Goal: Transaction & Acquisition: Purchase product/service

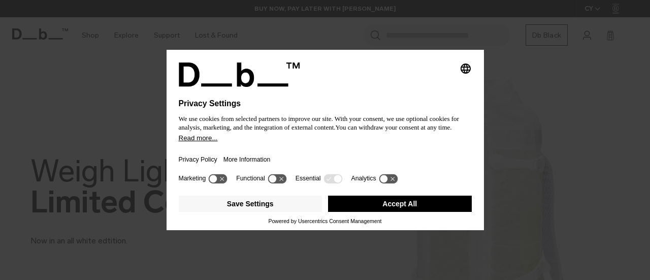
click at [423, 211] on button "Accept All" at bounding box center [400, 203] width 144 height 16
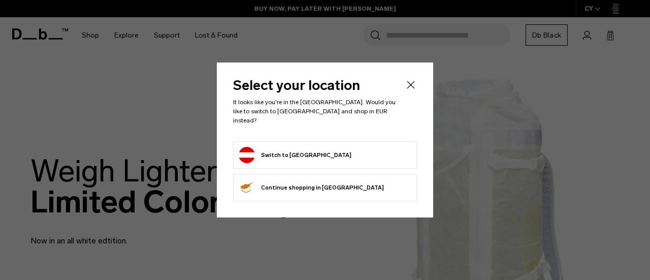
click at [412, 91] on icon "Close" at bounding box center [410, 85] width 12 height 12
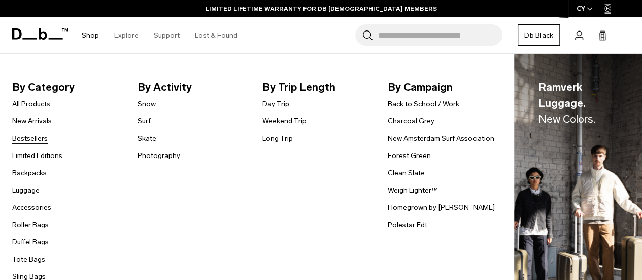
click at [28, 137] on link "Bestsellers" at bounding box center [30, 138] width 36 height 11
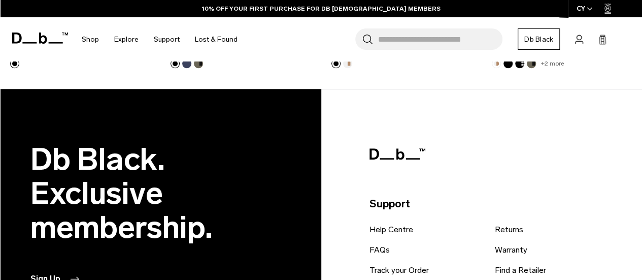
scroll to position [2371, 0]
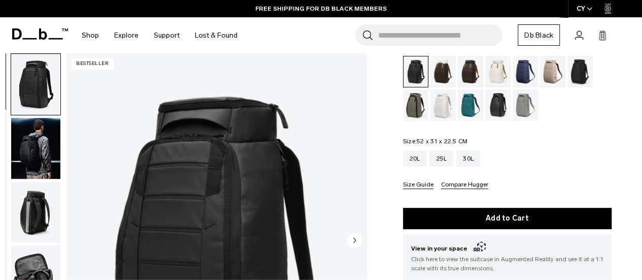
scroll to position [70, 0]
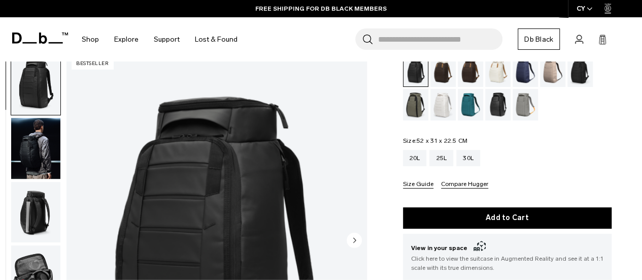
click at [26, 154] on img "button" at bounding box center [35, 148] width 49 height 61
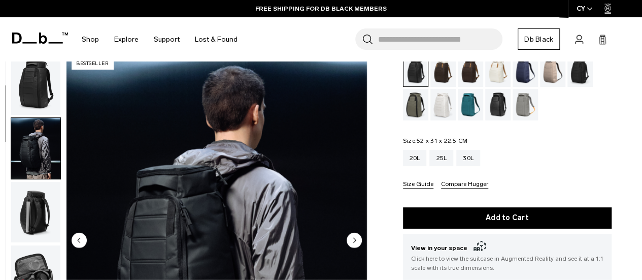
scroll to position [64, 0]
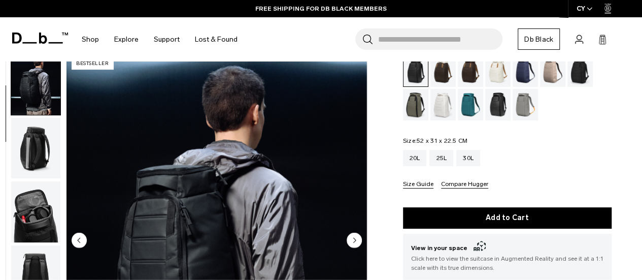
click at [355, 237] on circle "Next slide" at bounding box center [354, 239] width 15 height 15
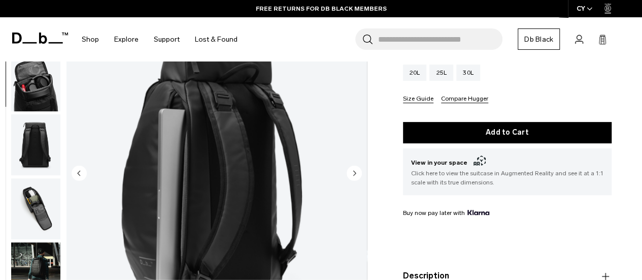
scroll to position [156, 0]
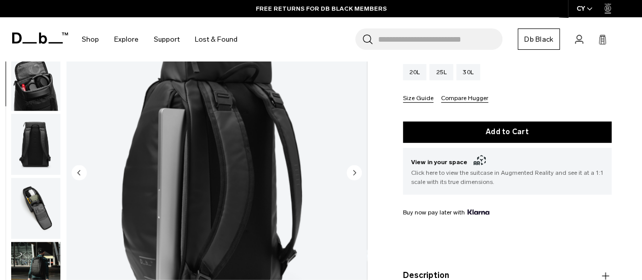
click at [356, 176] on circle "Next slide" at bounding box center [354, 171] width 15 height 15
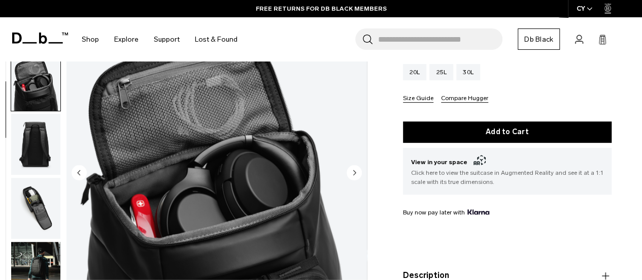
scroll to position [192, 0]
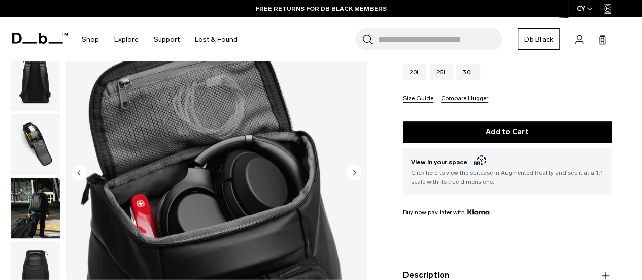
click at [356, 176] on circle "Next slide" at bounding box center [354, 171] width 15 height 15
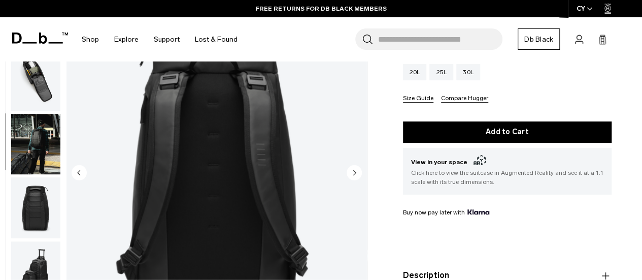
click at [356, 176] on circle "Next slide" at bounding box center [354, 171] width 15 height 15
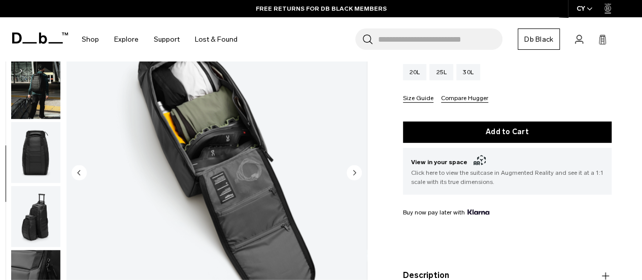
scroll to position [320, 0]
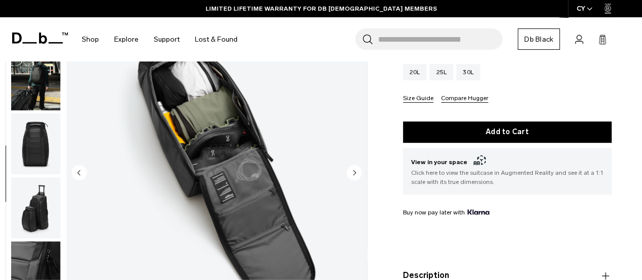
click at [356, 176] on circle "Next slide" at bounding box center [354, 171] width 15 height 15
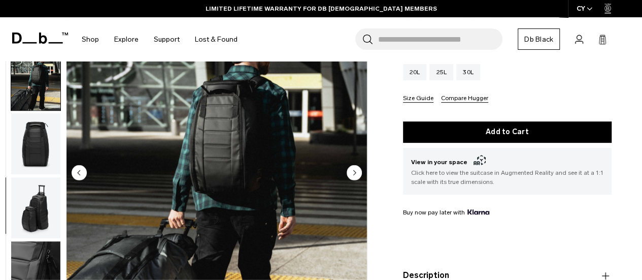
scroll to position [326, 0]
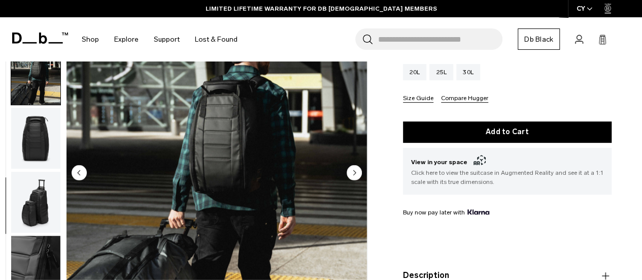
click at [356, 176] on circle "Next slide" at bounding box center [354, 171] width 15 height 15
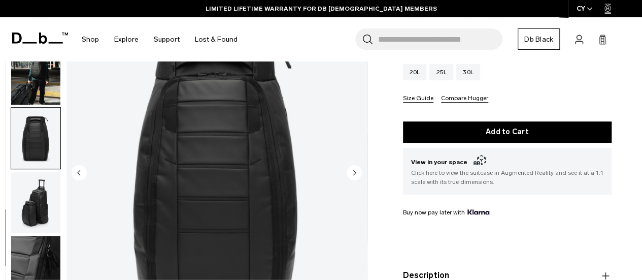
click at [356, 176] on circle "Next slide" at bounding box center [354, 171] width 15 height 15
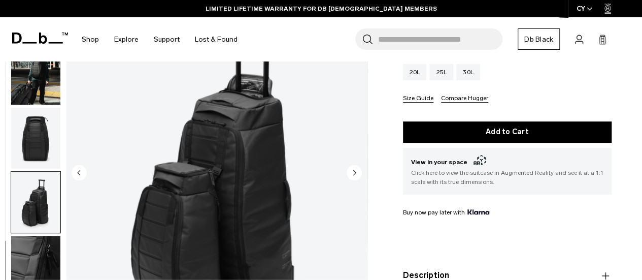
click at [356, 176] on circle "Next slide" at bounding box center [354, 171] width 15 height 15
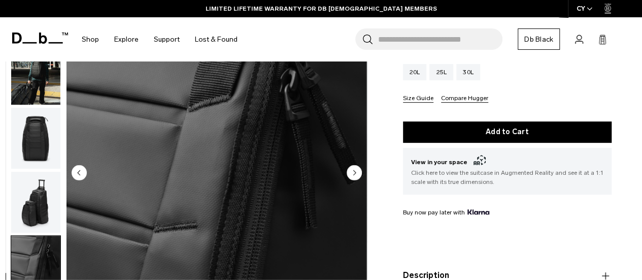
click at [356, 176] on circle "Next slide" at bounding box center [354, 171] width 15 height 15
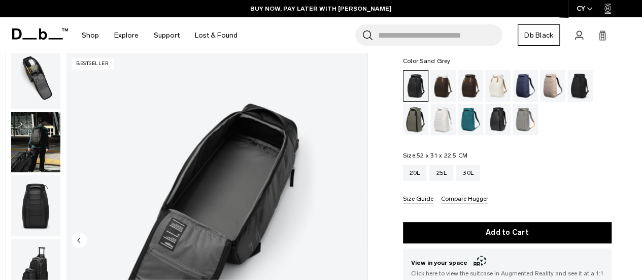
scroll to position [44, 0]
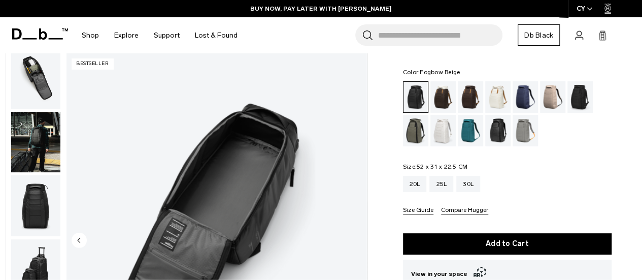
click at [549, 90] on div "Fogbow Beige" at bounding box center [553, 96] width 26 height 31
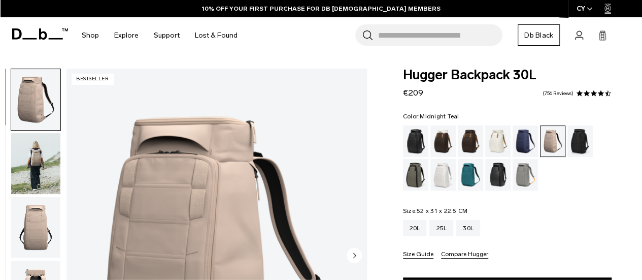
click at [464, 179] on div "Midnight Teal" at bounding box center [471, 174] width 26 height 31
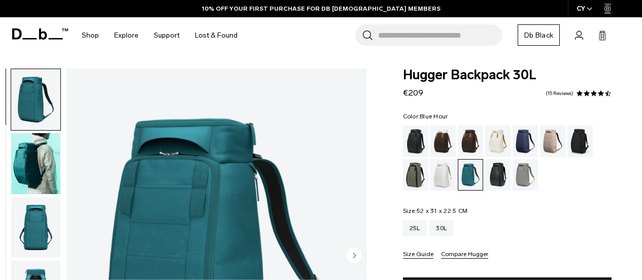
click at [529, 137] on div "Blue Hour" at bounding box center [526, 140] width 26 height 31
